Goal: Task Accomplishment & Management: Use online tool/utility

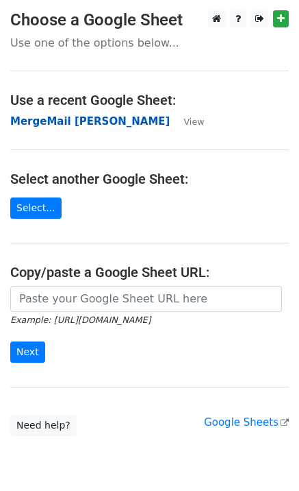
click at [66, 123] on strong "MergeMail [PERSON_NAME]" at bounding box center [90, 121] width 160 height 12
click at [71, 123] on strong "MergeMail [PERSON_NAME]" at bounding box center [90, 121] width 160 height 12
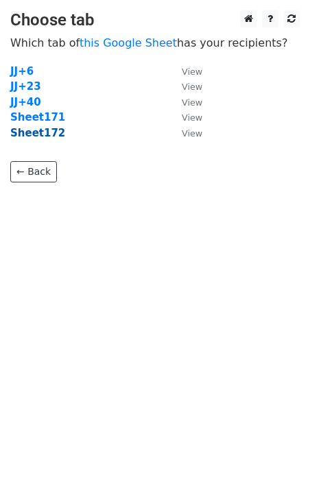
click at [55, 135] on strong "Sheet172" at bounding box center [37, 133] width 55 height 12
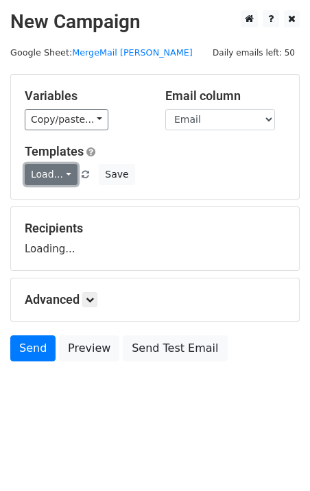
click at [47, 171] on link "Load..." at bounding box center [51, 174] width 53 height 21
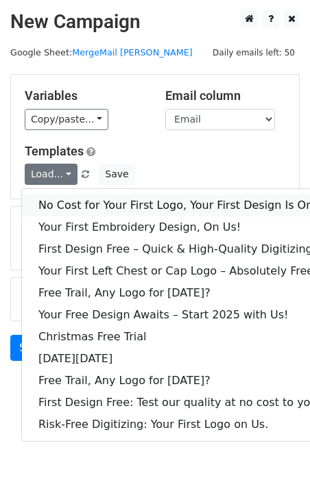
click at [78, 206] on link "No Cost for Your First Logo, Your First Design Is On Us!" at bounding box center [186, 206] width 329 height 22
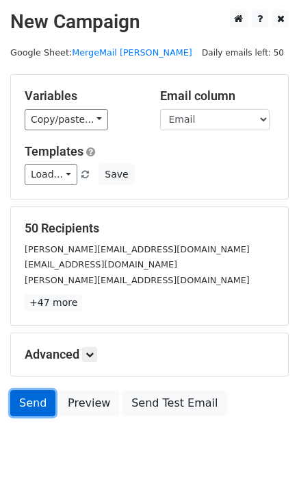
click at [25, 403] on link "Send" at bounding box center [32, 403] width 45 height 26
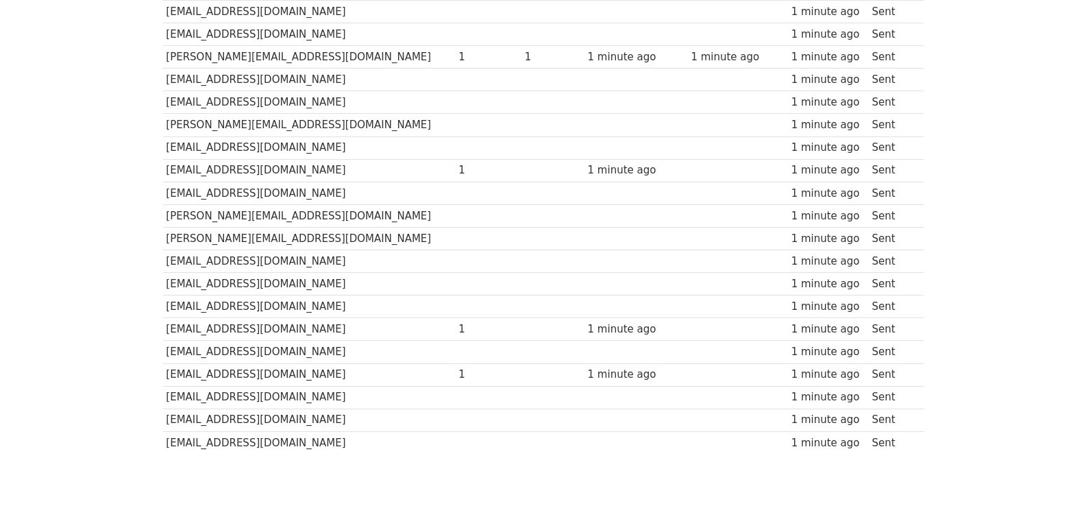
scroll to position [954, 0]
